Goal: Register for event/course

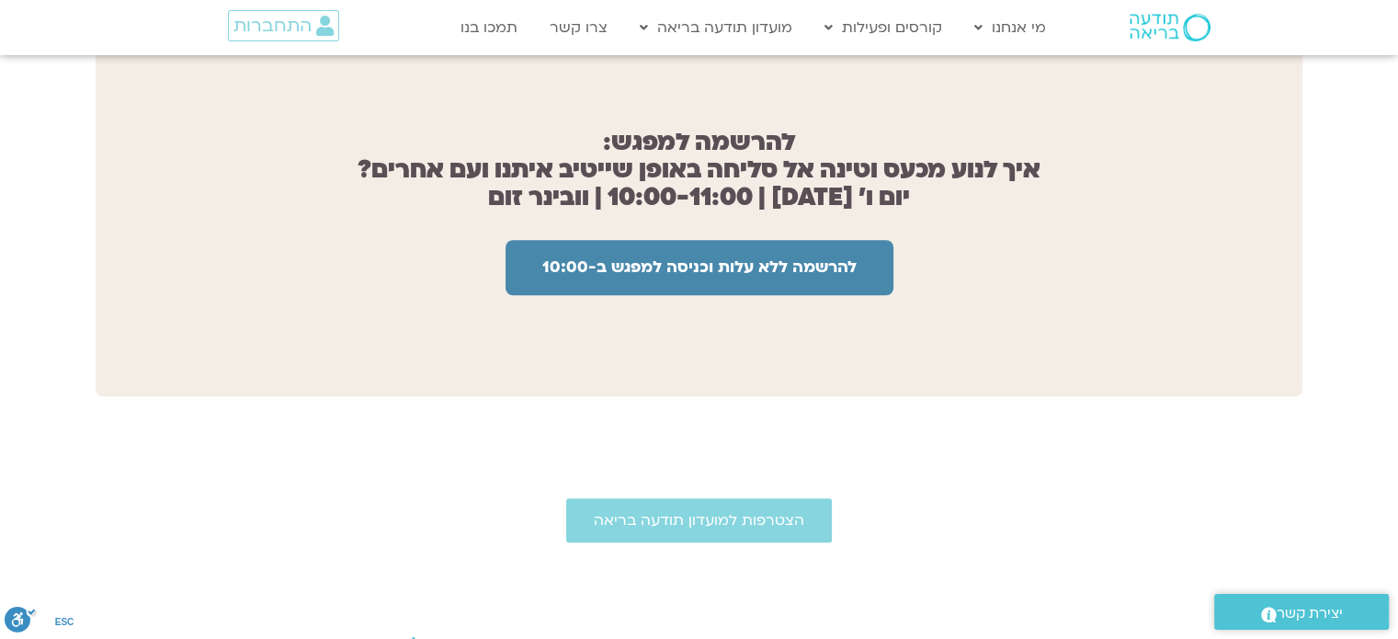
scroll to position [1655, 0]
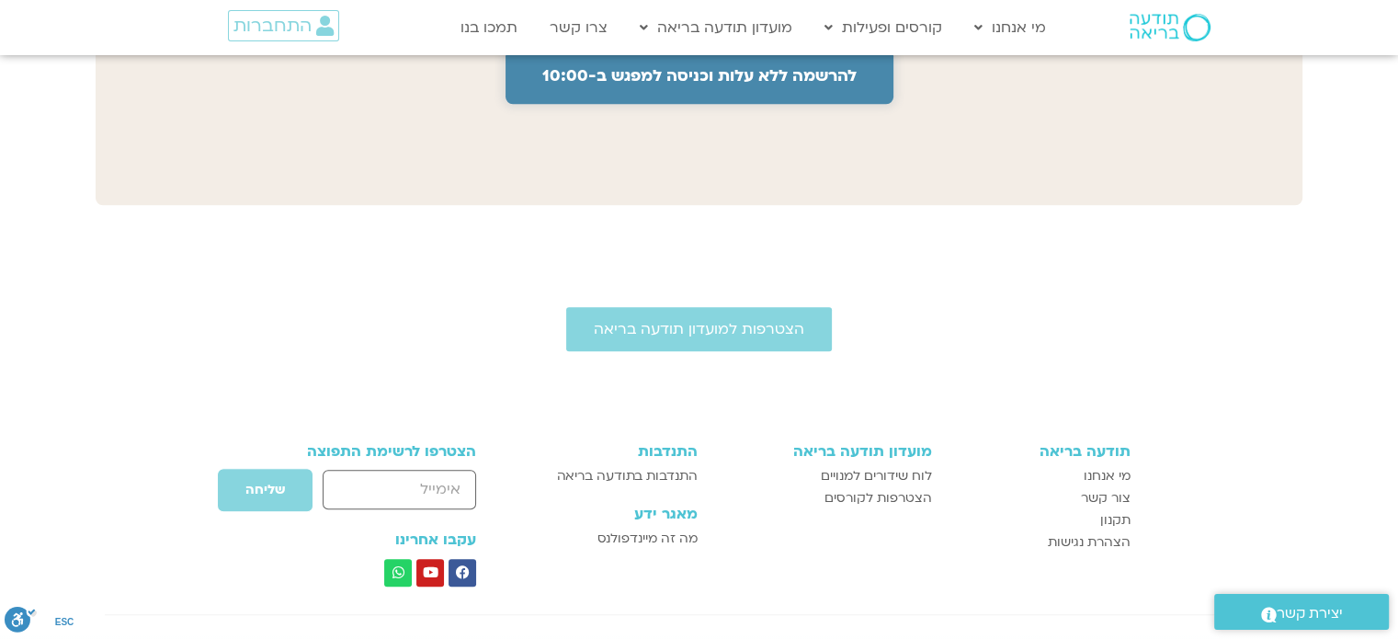
click at [684, 71] on span "להרשמה ללא עלות וכניסה למפגש ב-10:00" at bounding box center [699, 76] width 314 height 18
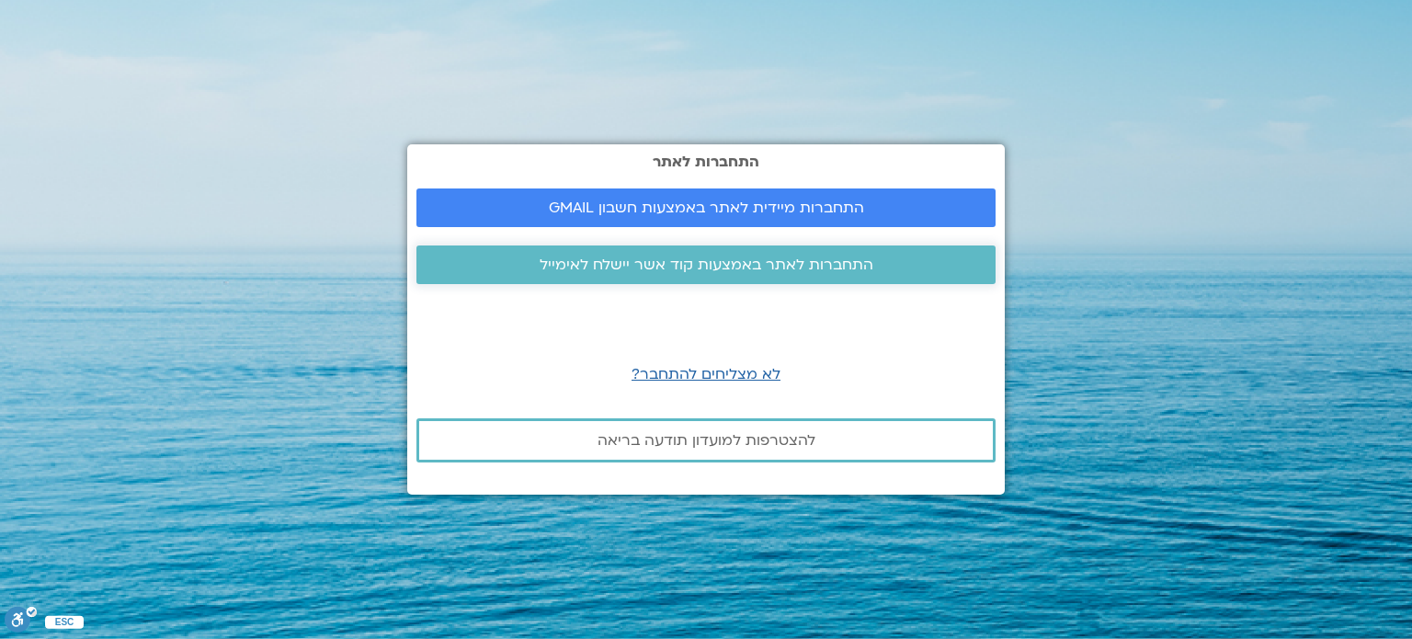
click at [729, 267] on span "התחברות לאתר באמצעות קוד אשר יישלח לאימייל" at bounding box center [707, 264] width 334 height 17
